Goal: Book appointment/travel/reservation

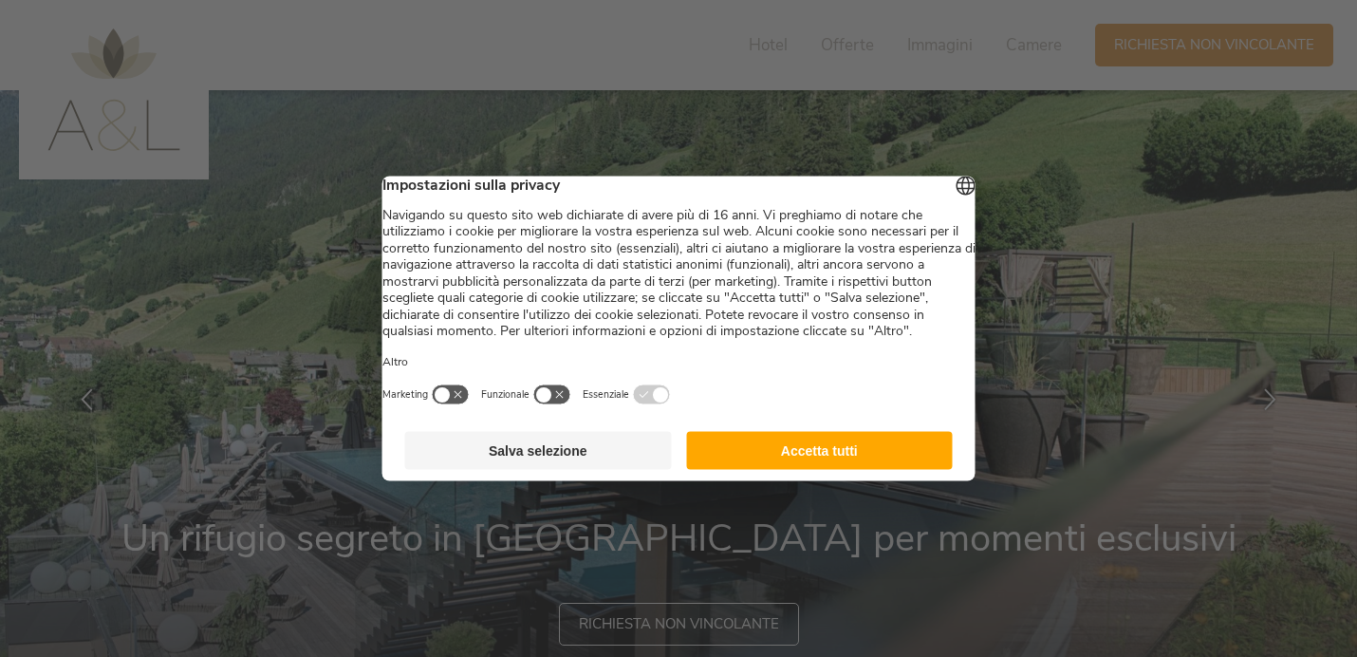
click at [870, 450] on footer "Salva selezione Accetta tutti" at bounding box center [679, 451] width 593 height 61
click at [864, 470] on button "Accetta tutti" at bounding box center [819, 451] width 267 height 38
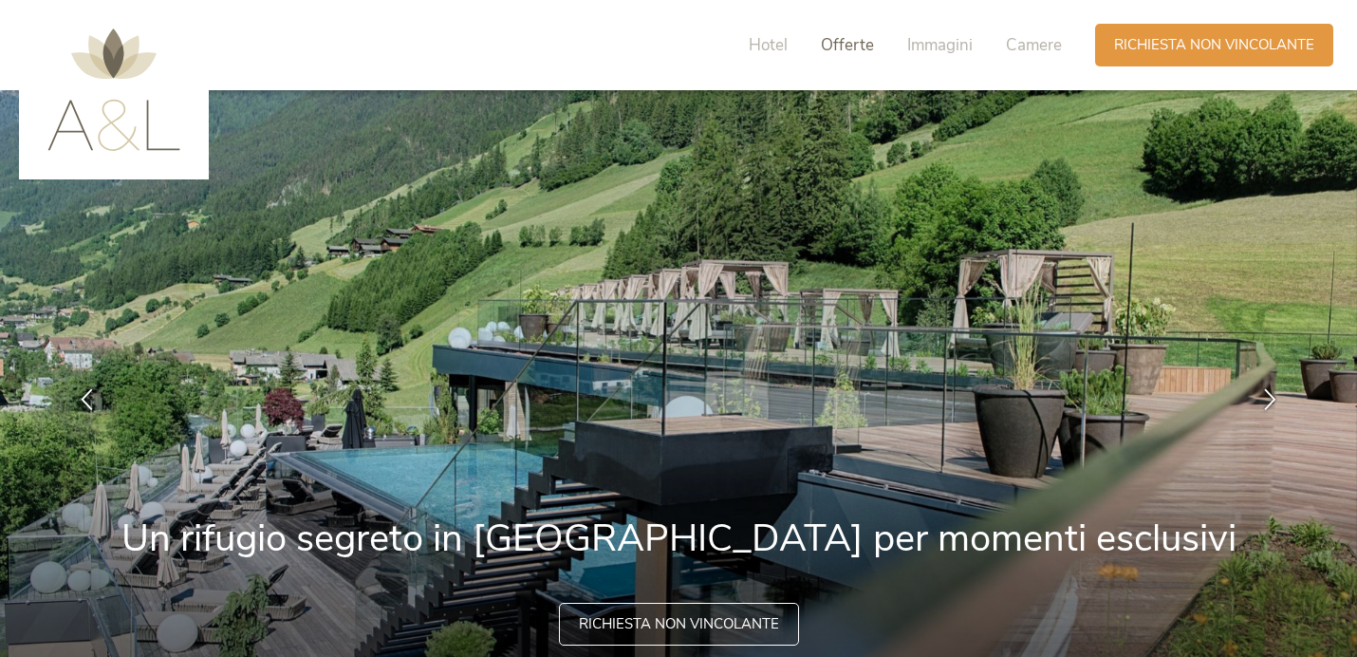
click at [859, 44] on span "Offerte" at bounding box center [847, 45] width 53 height 22
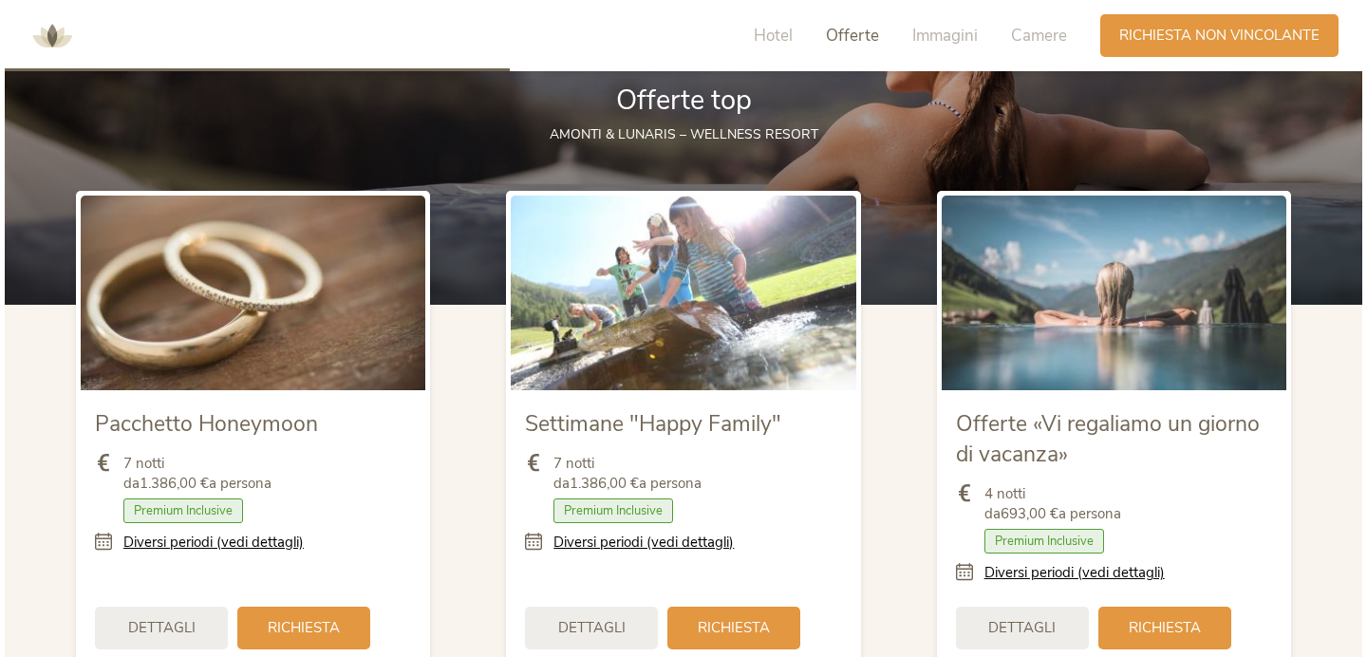
scroll to position [2172, 0]
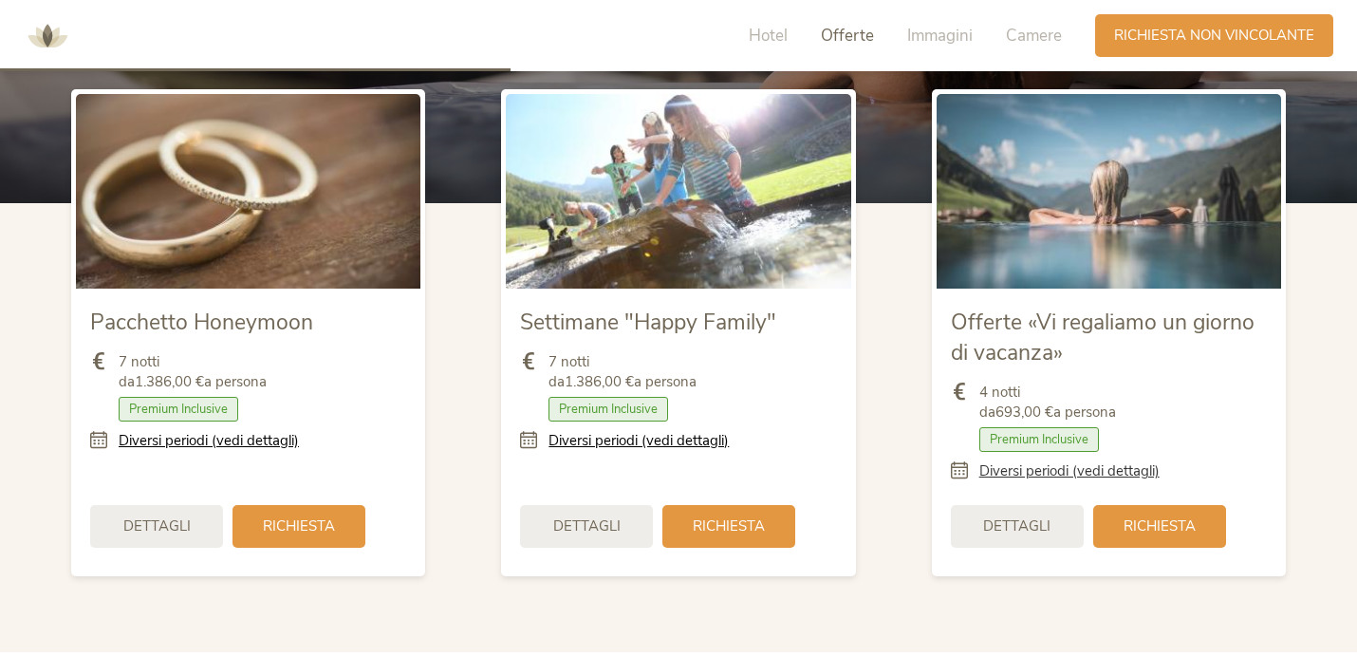
click at [1075, 475] on link "Diversi periodi (vedi dettagli)" at bounding box center [1070, 471] width 180 height 20
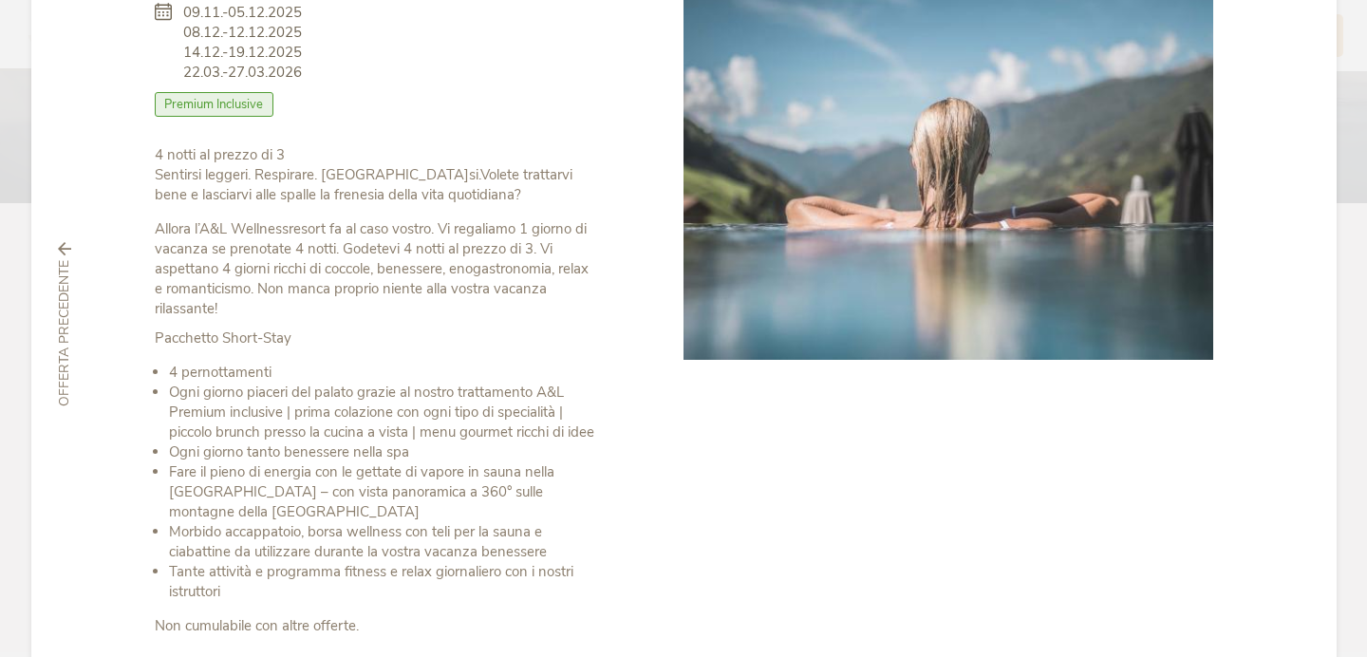
scroll to position [0, 0]
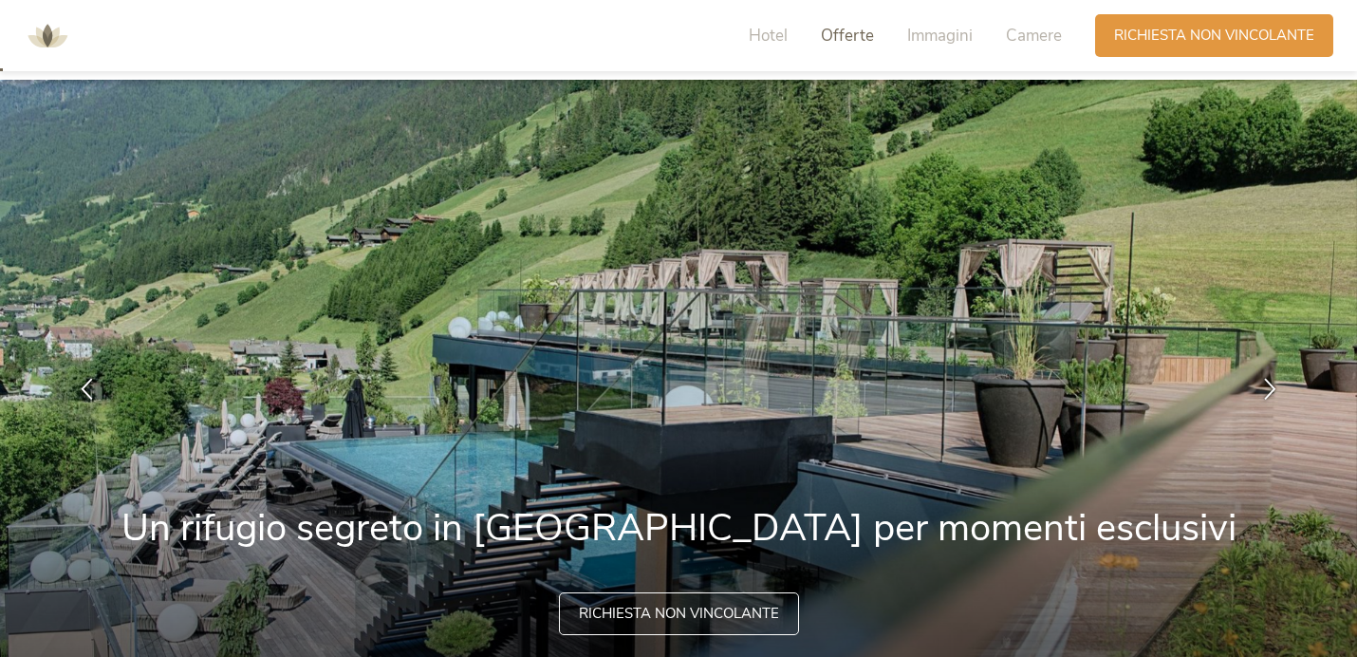
click at [851, 36] on span "Offerte" at bounding box center [847, 36] width 53 height 22
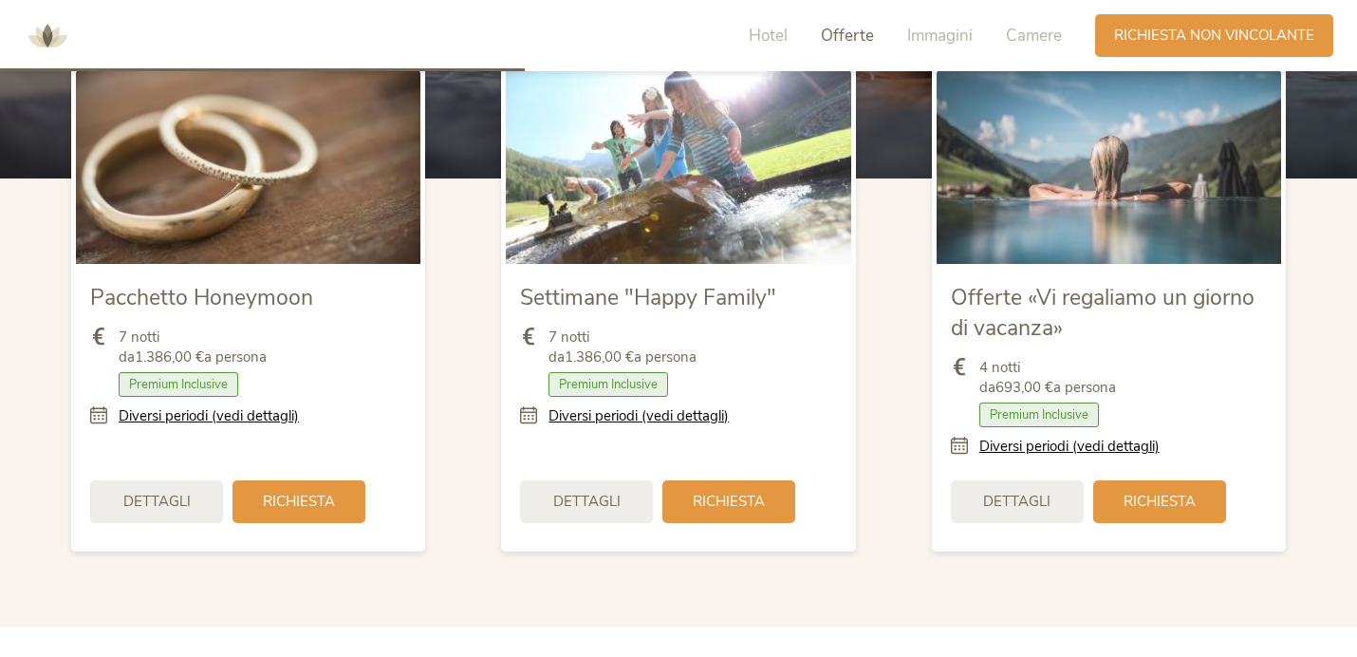
scroll to position [2234, 0]
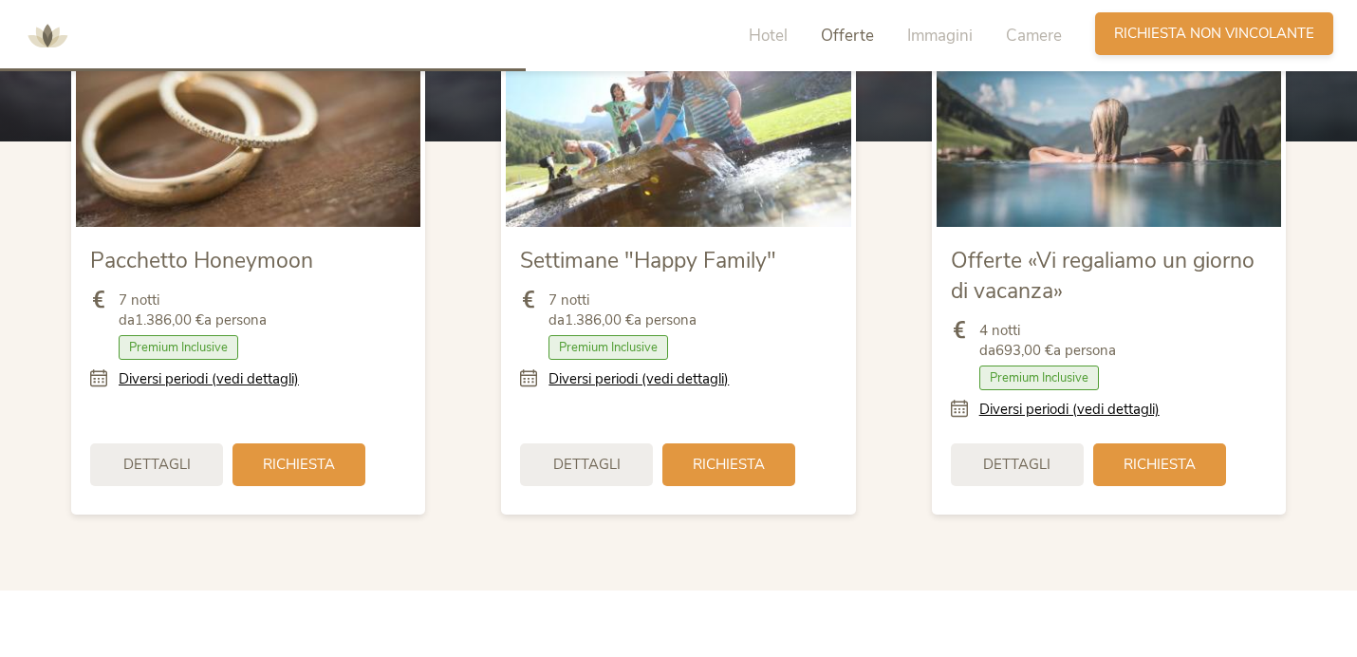
click at [1259, 24] on span "Richiesta non vincolante" at bounding box center [1214, 34] width 200 height 20
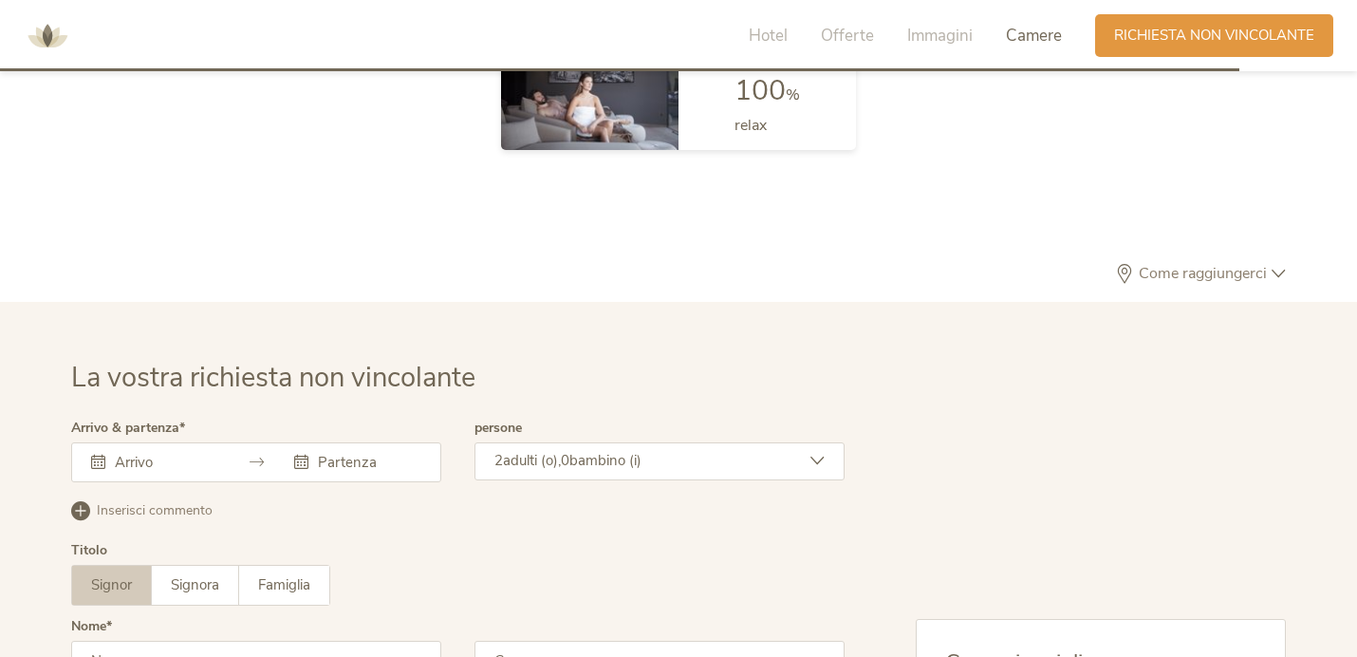
scroll to position [5585, 0]
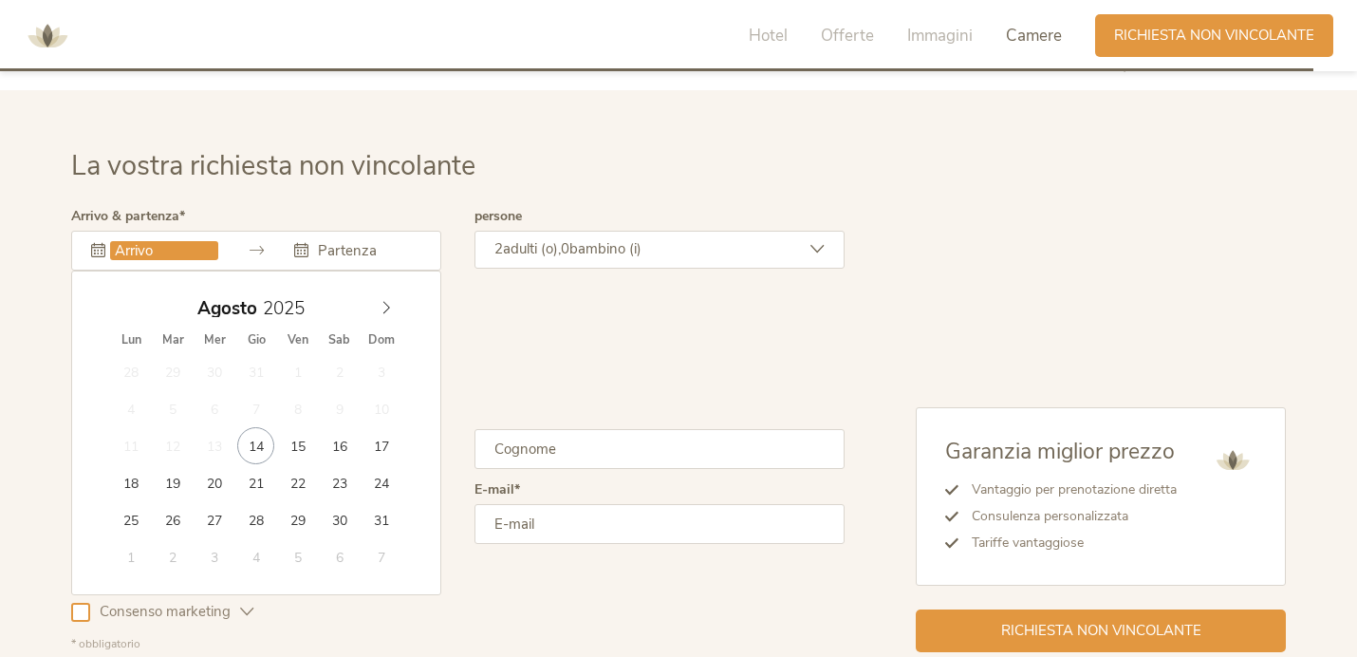
click at [155, 254] on input "text" at bounding box center [164, 250] width 108 height 19
type input "30.08.2025"
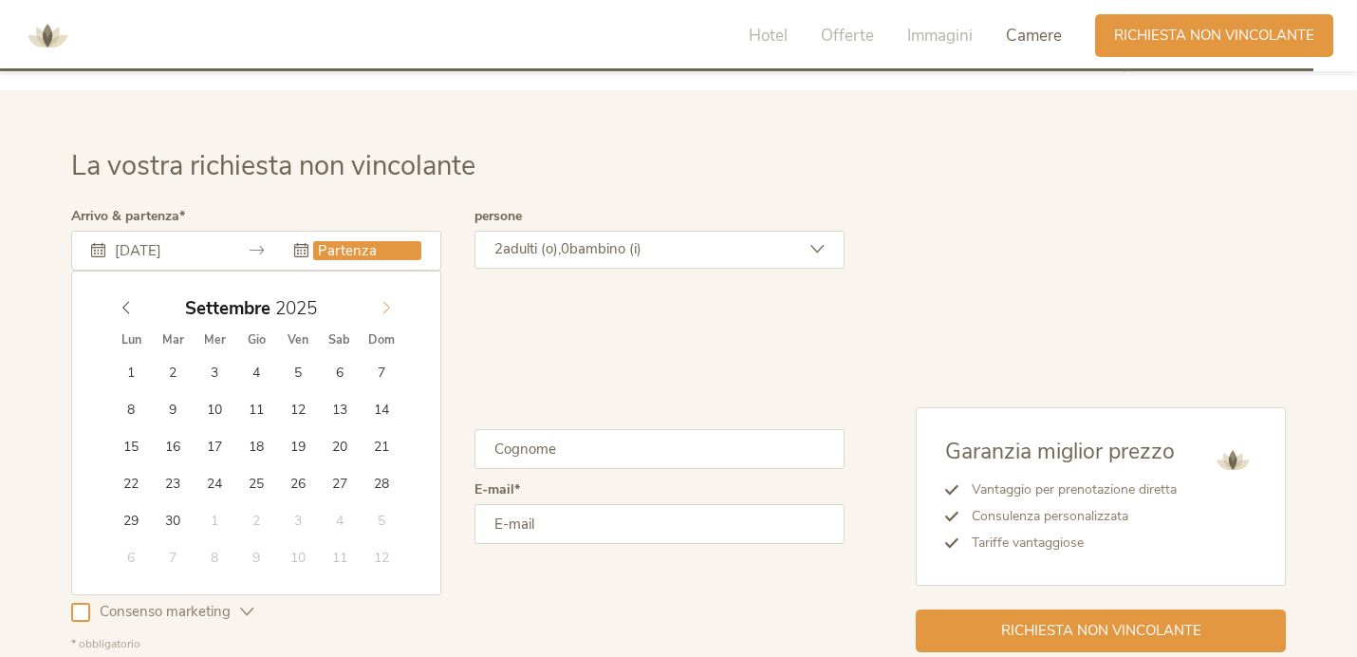
click at [391, 305] on icon at bounding box center [386, 307] width 13 height 13
type input "05.09.2025"
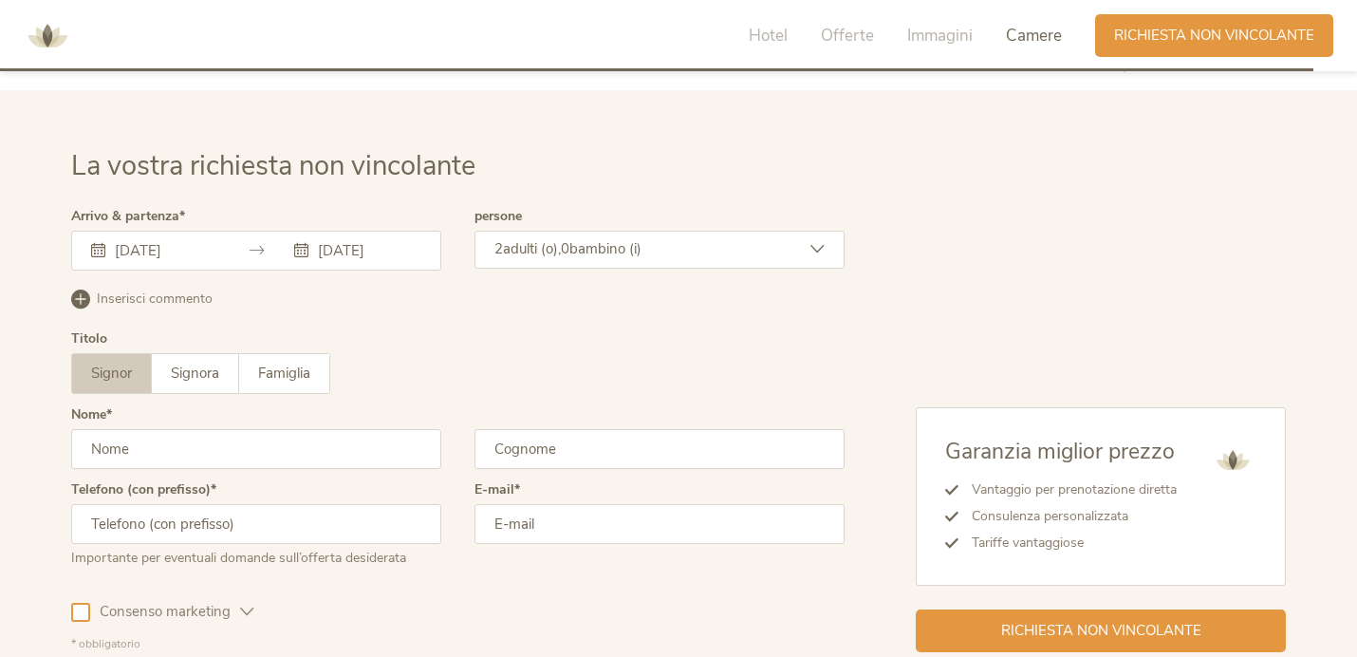
click at [706, 235] on div "2 adulti (o), 0 bambino (i)" at bounding box center [660, 250] width 370 height 38
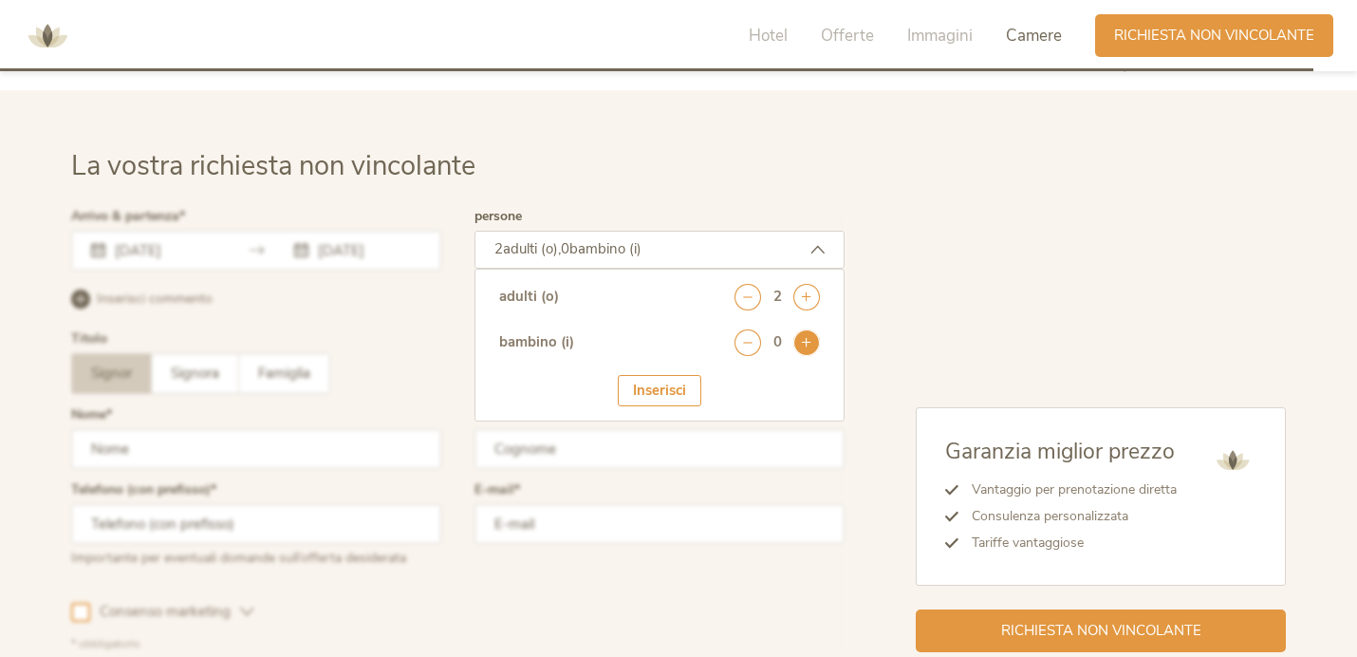
click at [803, 337] on icon at bounding box center [807, 342] width 27 height 27
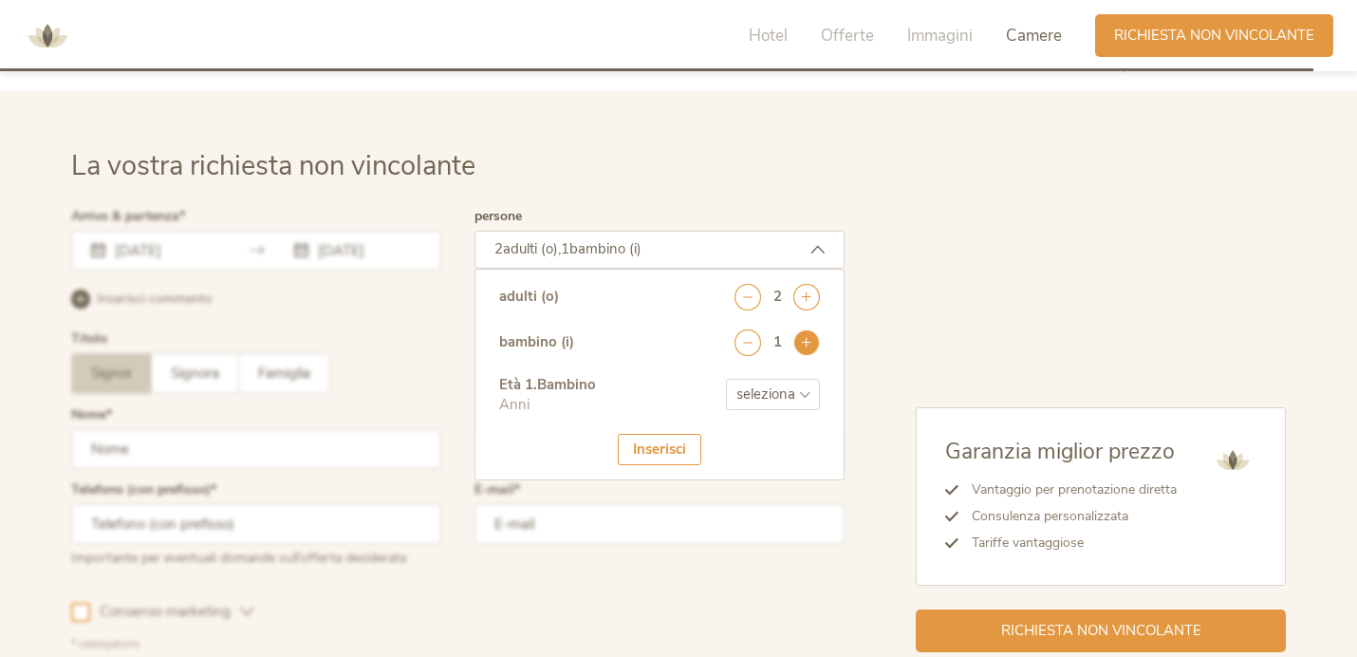
click at [803, 338] on icon at bounding box center [807, 342] width 27 height 27
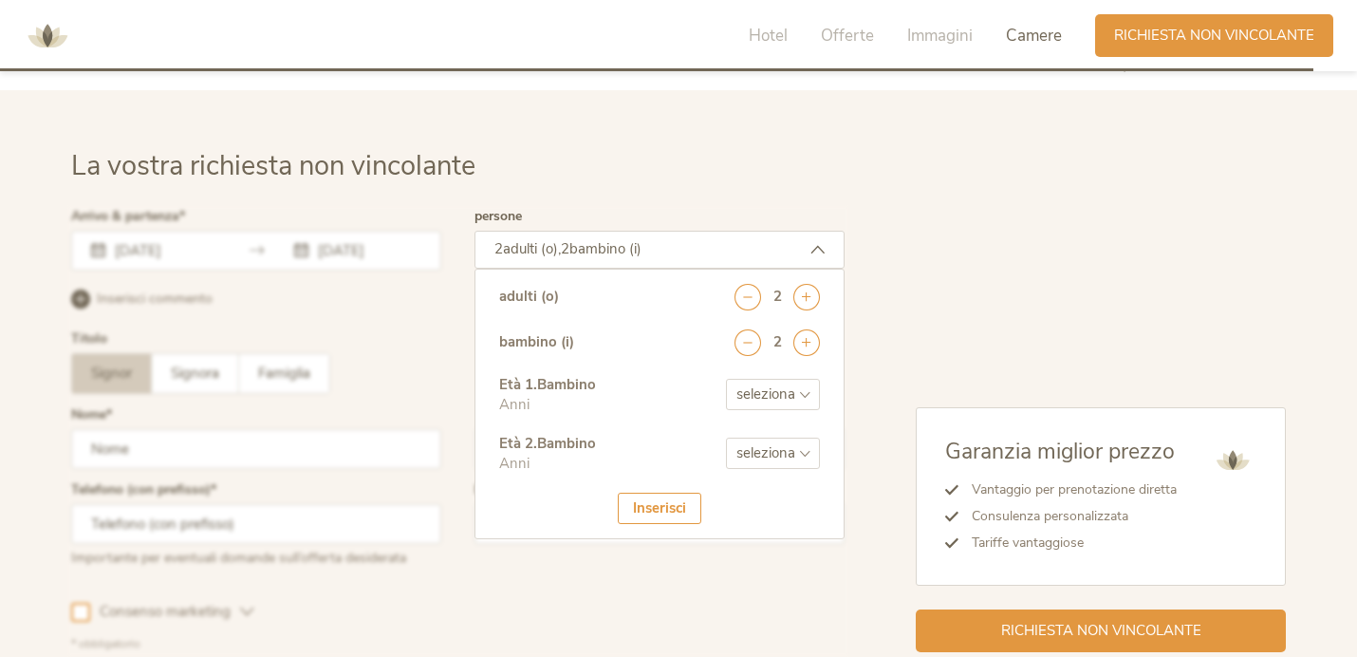
click at [798, 383] on select "seleziona 0 1 2 3 4 5 6 7 8 9 10 11 12 13 14 15 16 17" at bounding box center [773, 394] width 94 height 31
select select "6"
click at [726, 379] on select "seleziona 0 1 2 3 4 5 6 7 8 9 10 11 12 13 14 15 16 17" at bounding box center [773, 394] width 94 height 31
click at [778, 445] on select "seleziona 0 1 2 3 4 5 6 7 8 9 10 11 12 13 14 15 16 17" at bounding box center [773, 453] width 94 height 31
select select "9"
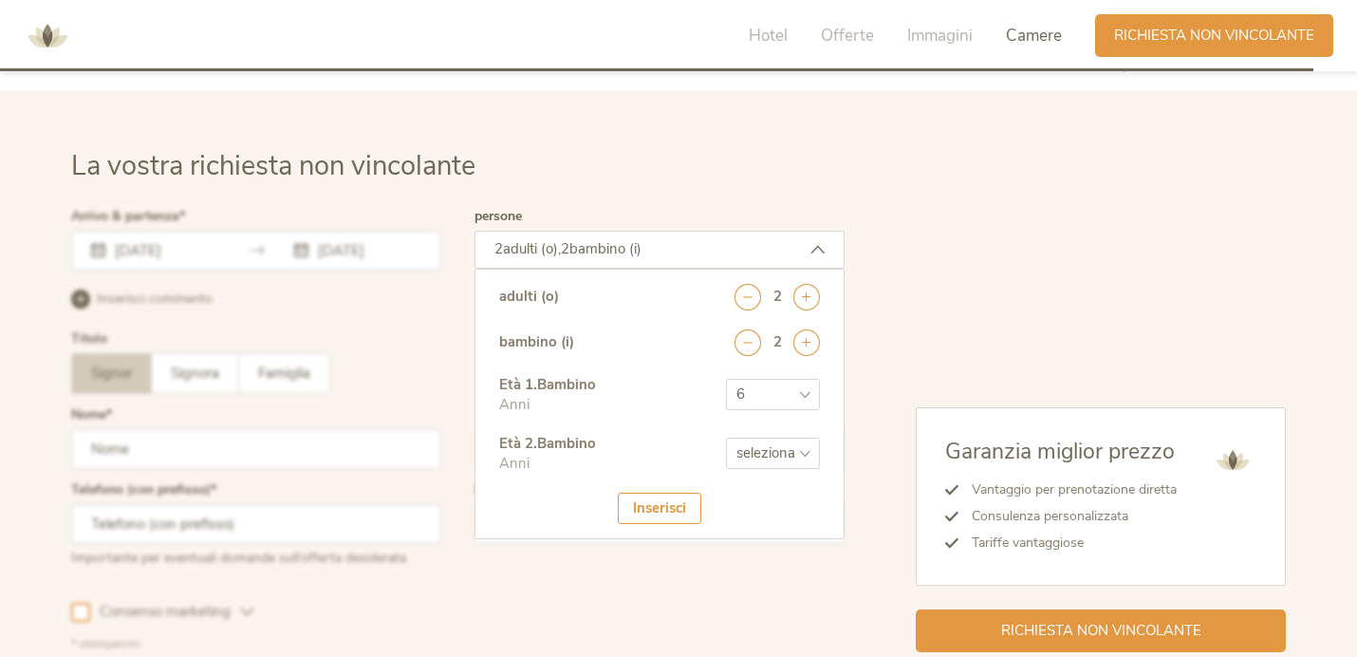
click at [726, 438] on select "seleziona 0 1 2 3 4 5 6 7 8 9 10 11 12 13 14 15 16 17" at bounding box center [773, 453] width 94 height 31
click at [660, 509] on div "Inserisci" at bounding box center [660, 508] width 84 height 31
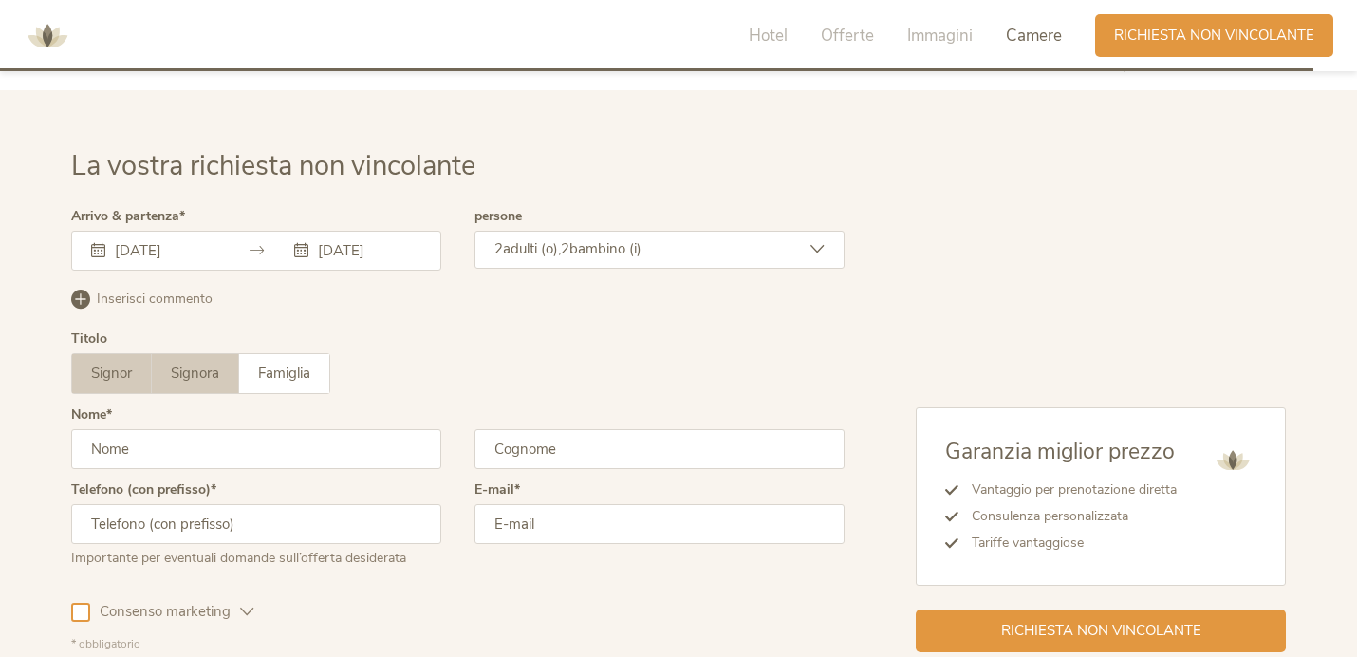
click at [222, 379] on label "Signora" at bounding box center [195, 373] width 87 height 39
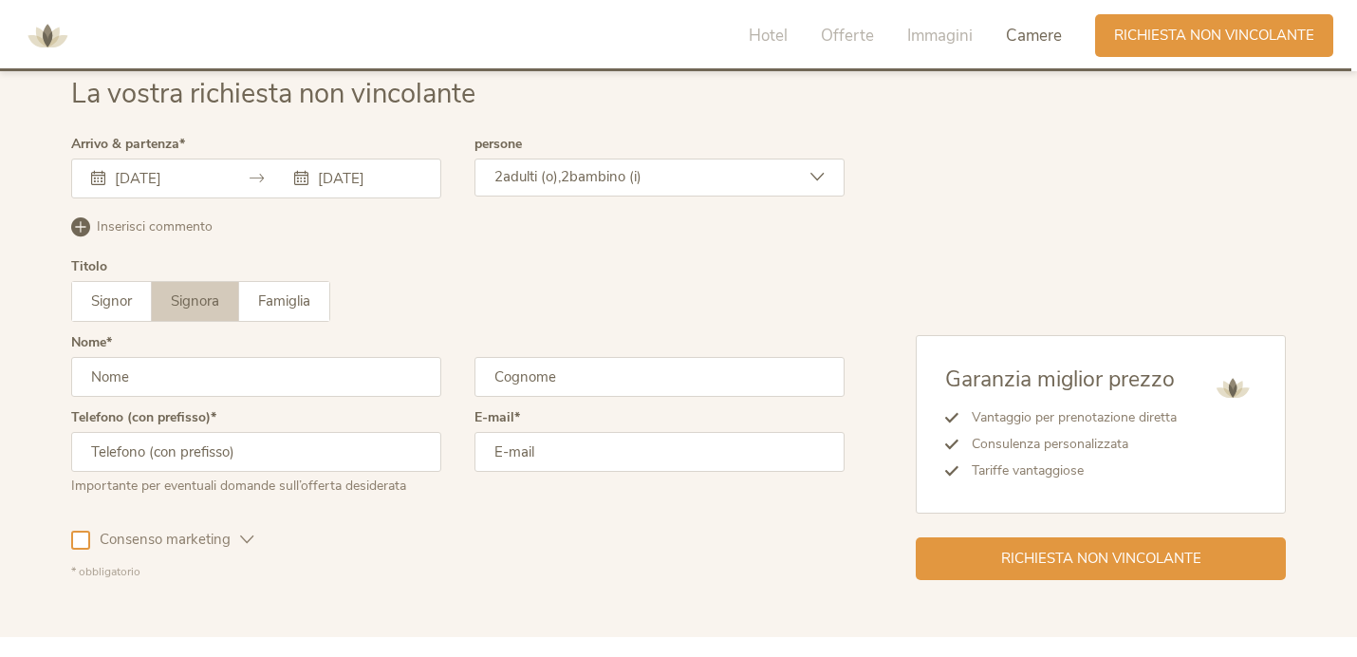
scroll to position [5770, 0]
